Goal: Check status: Check status

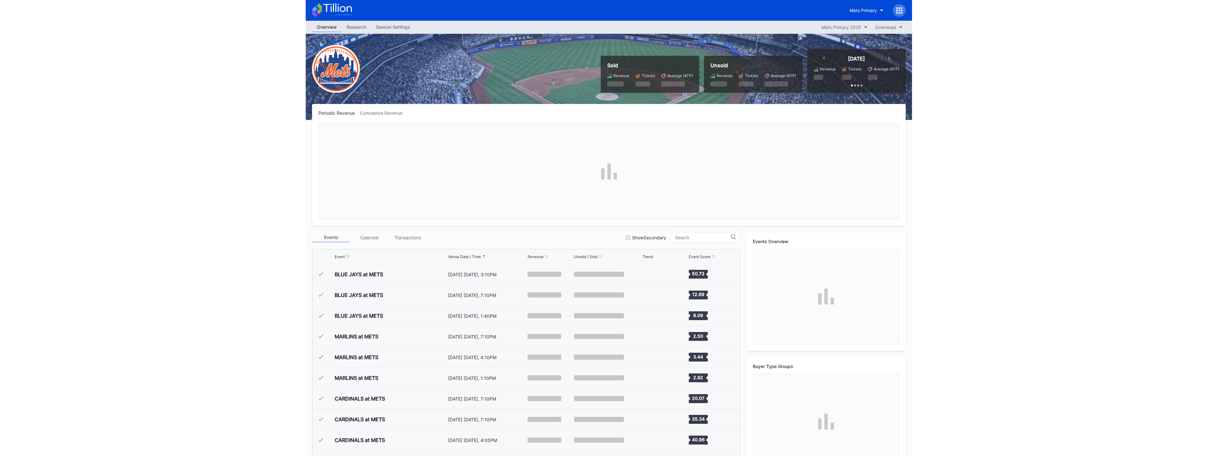
scroll to position [1447, 0]
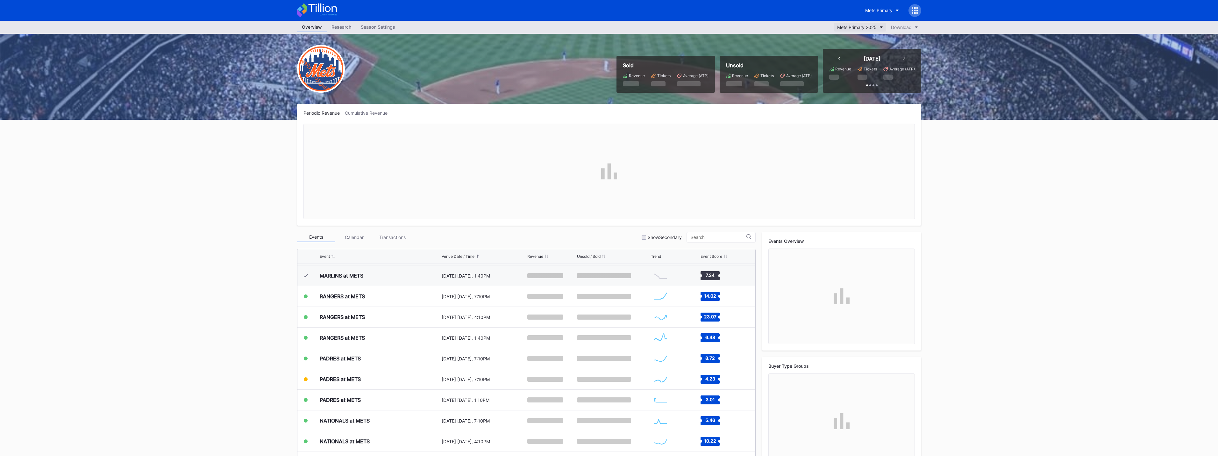
click at [610, 23] on button "Mets Primary 2025" at bounding box center [860, 27] width 52 height 9
click at [610, 11] on div "Mets Primary" at bounding box center [878, 10] width 27 height 5
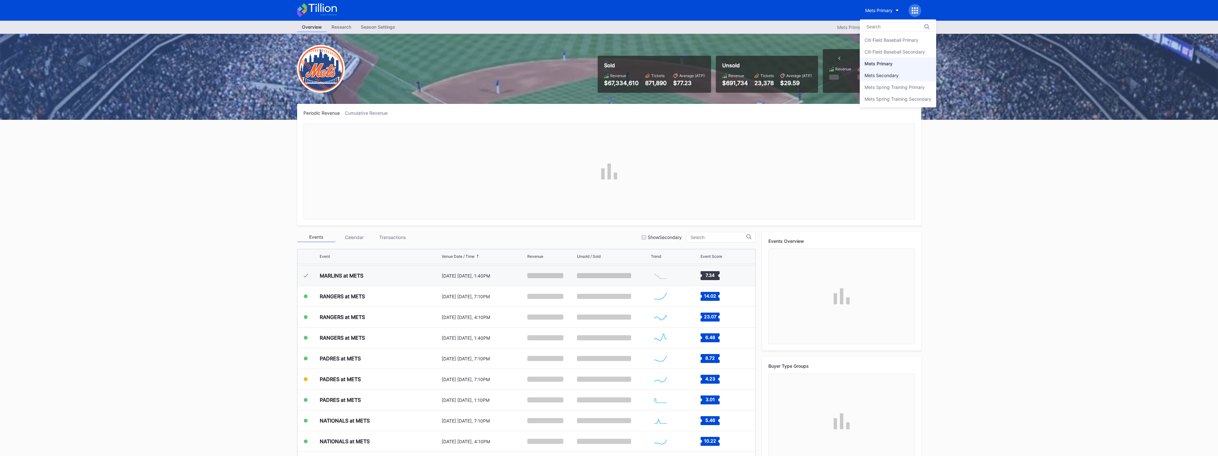
click at [610, 72] on div "Mets Secondary" at bounding box center [898, 75] width 76 height 12
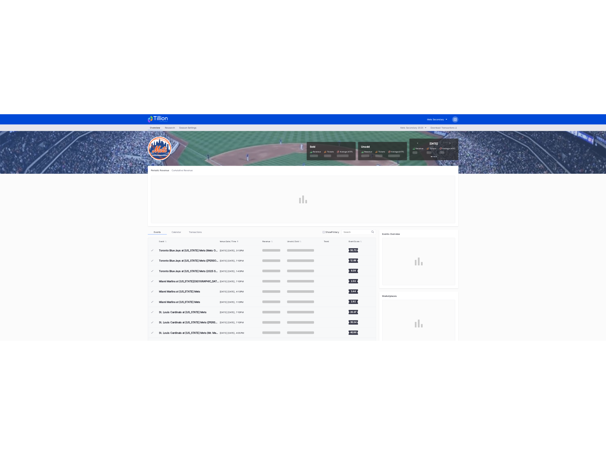
scroll to position [1447, 0]
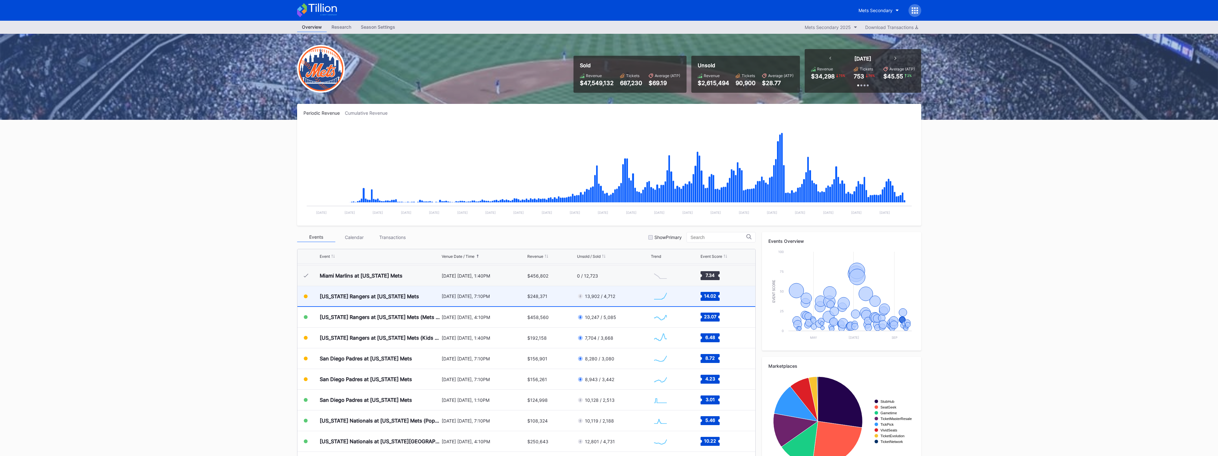
click at [477, 300] on div "[DATE] [DATE], 7:10PM" at bounding box center [484, 296] width 84 height 20
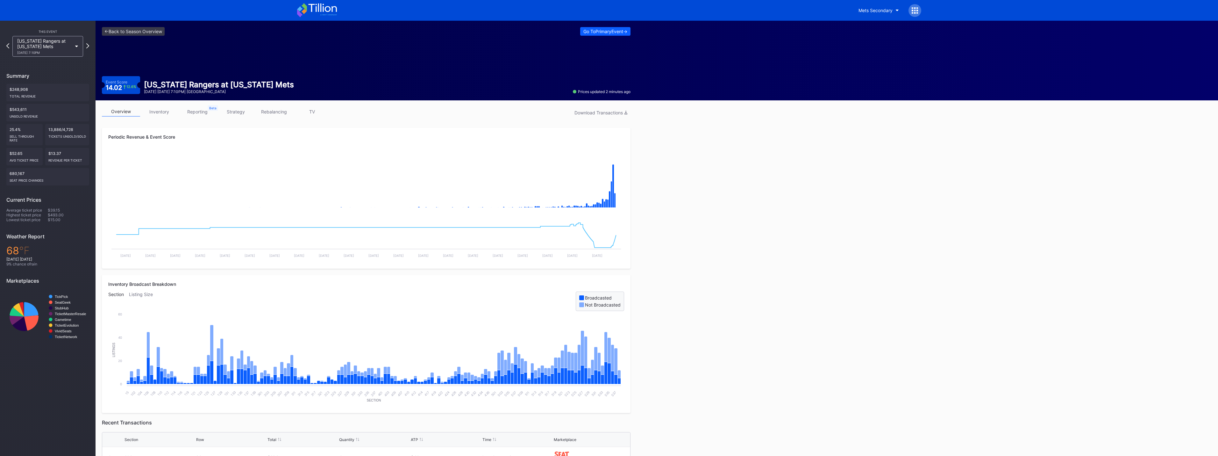
click at [425, 183] on rect "Chart title" at bounding box center [366, 183] width 516 height 64
click at [610, 195] on div "<- Back to Season Overview Go To Primary Event -> Event Score 14.02 12.6 % [US_…" at bounding box center [657, 317] width 1123 height 593
click at [610, 164] on rect "Chart title" at bounding box center [366, 183] width 516 height 64
click at [610, 165] on icon "Chart title" at bounding box center [613, 185] width 2 height 43
click at [610, 184] on div "<- Back to Season Overview Go To Primary Event -> Event Score 14.02 12.6 % [US_…" at bounding box center [657, 317] width 1123 height 593
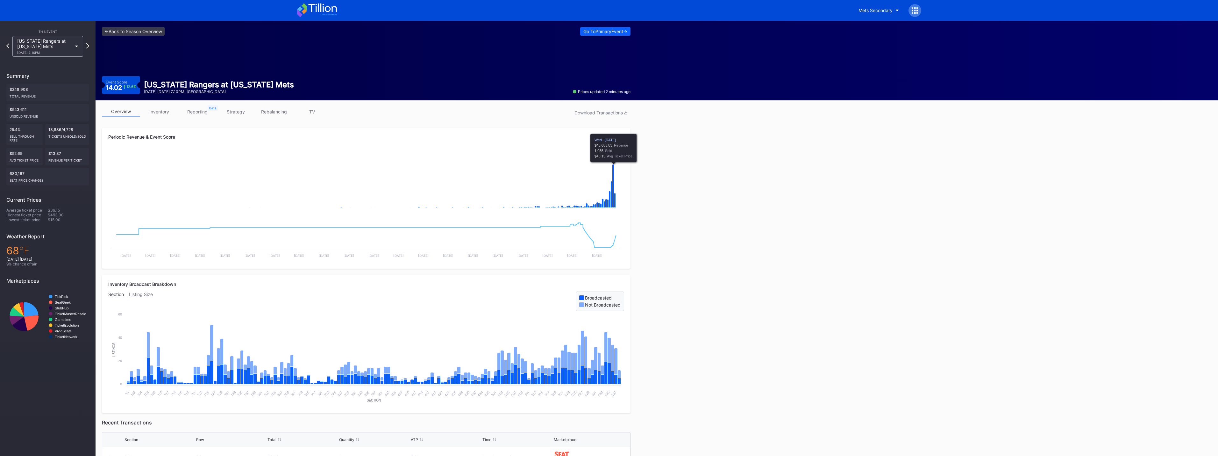
click at [610, 392] on div "<- Back to Season Overview Go To Primary Event -> Event Score 14.02 12.6 % [US_…" at bounding box center [657, 317] width 1123 height 593
